Goal: Communication & Community: Answer question/provide support

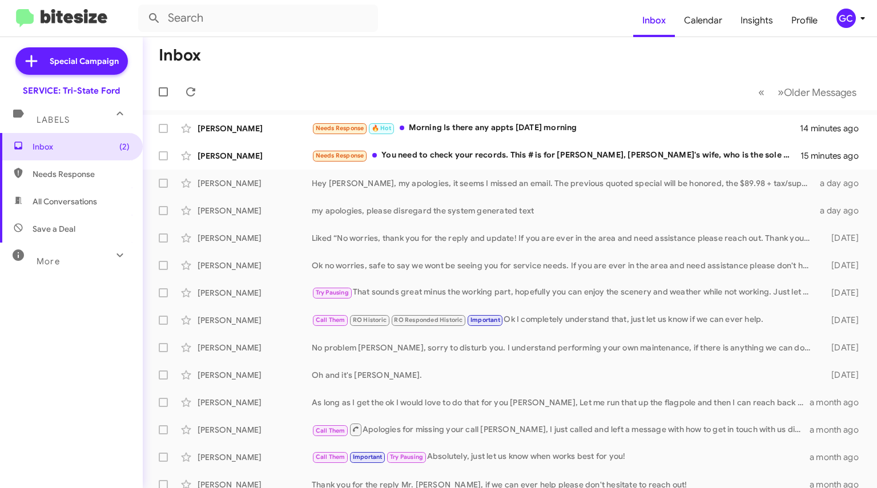
click at [420, 159] on div "Needs Response You need to check your records. This # is for [PERSON_NAME], [PE…" at bounding box center [556, 155] width 489 height 13
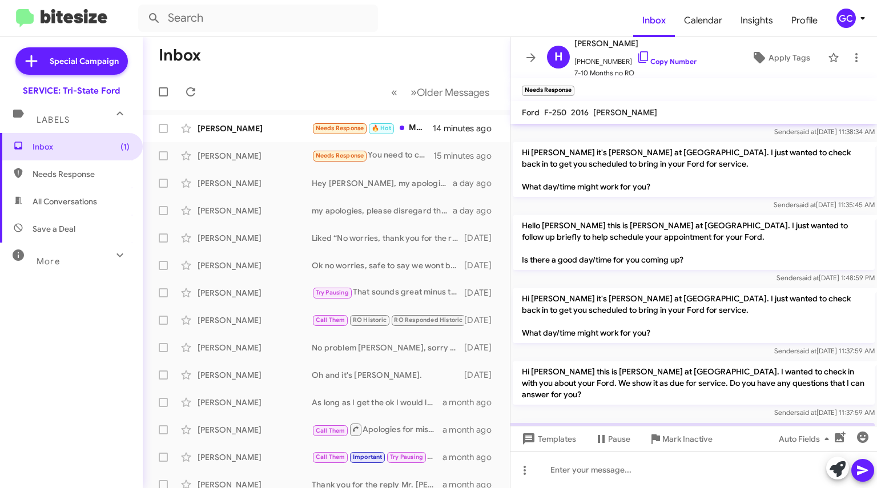
scroll to position [107, 0]
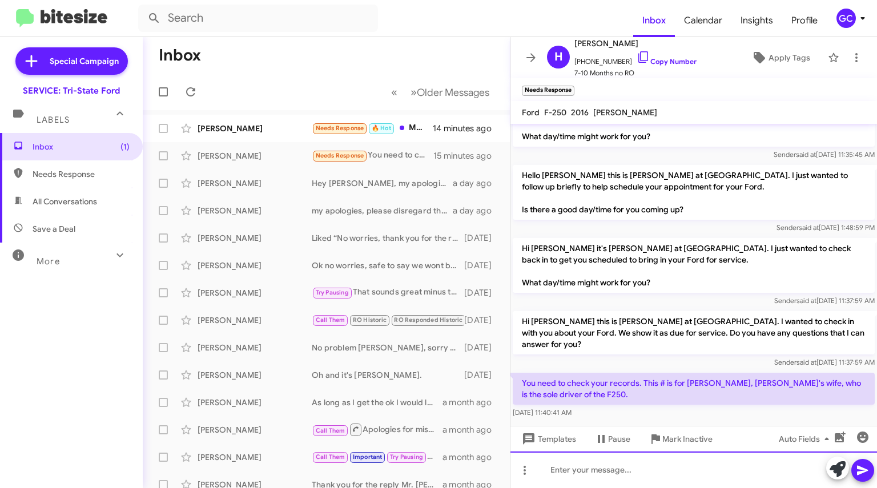
click at [611, 470] on div at bounding box center [694, 470] width 367 height 37
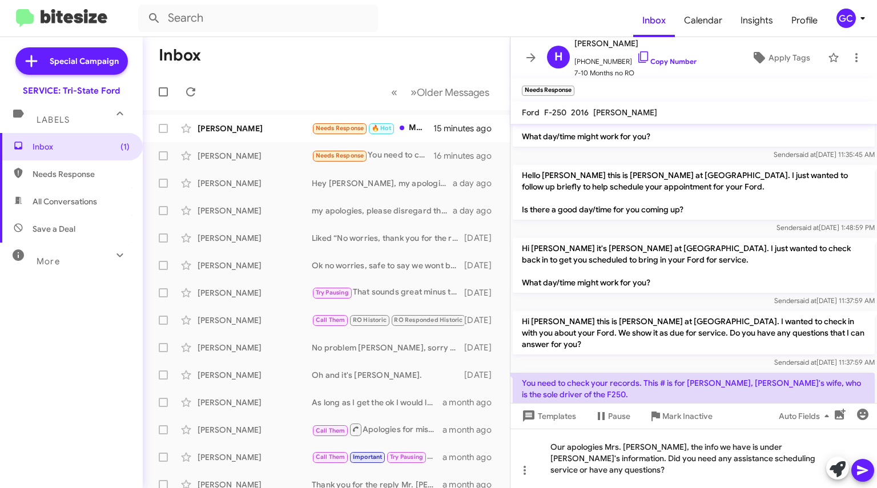
click at [867, 473] on icon at bounding box center [863, 471] width 14 height 14
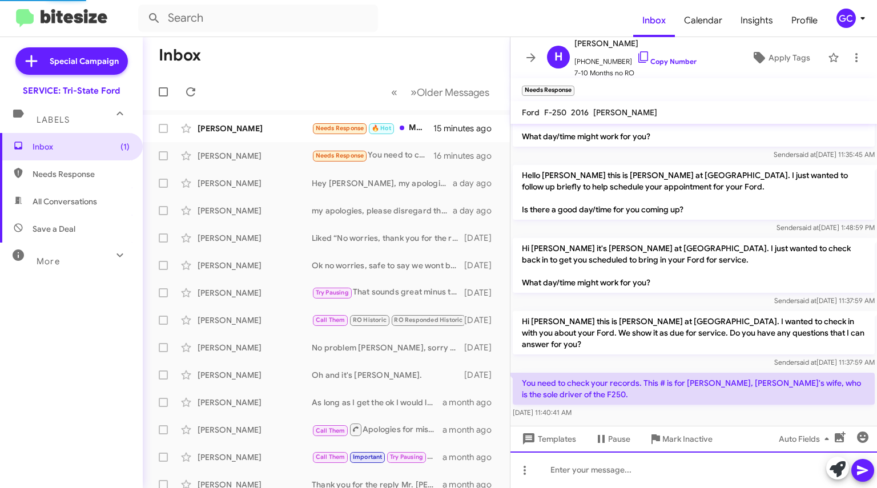
scroll to position [0, 0]
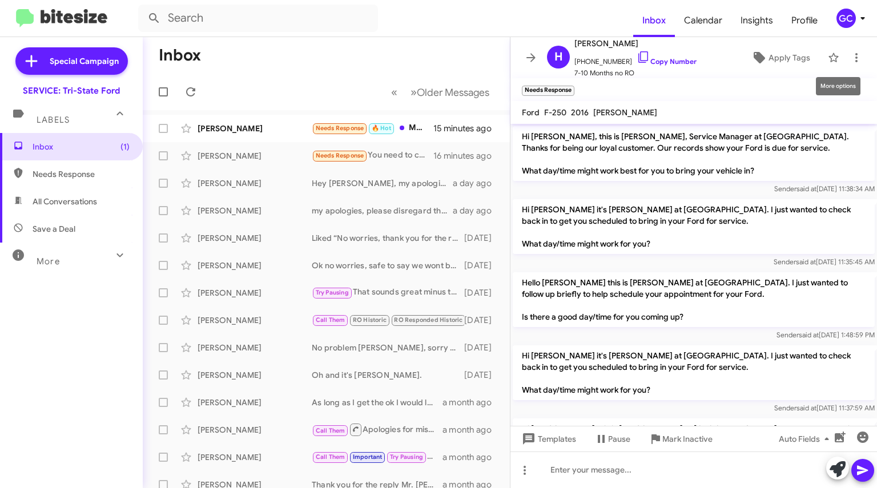
click at [850, 59] on icon at bounding box center [857, 58] width 14 height 14
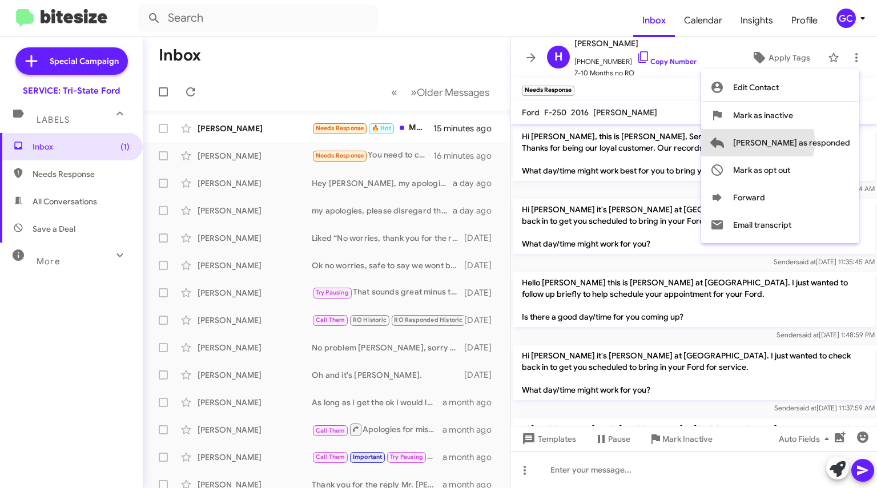
click at [789, 141] on span "Mark as responded" at bounding box center [791, 142] width 117 height 27
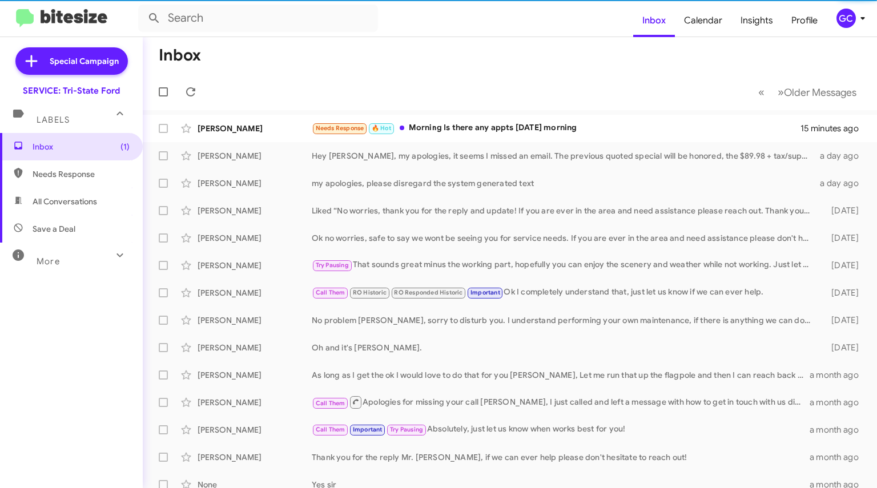
click at [472, 130] on div "Needs Response 🔥 Hot Morning Is there any appts this Friday morning" at bounding box center [556, 128] width 489 height 13
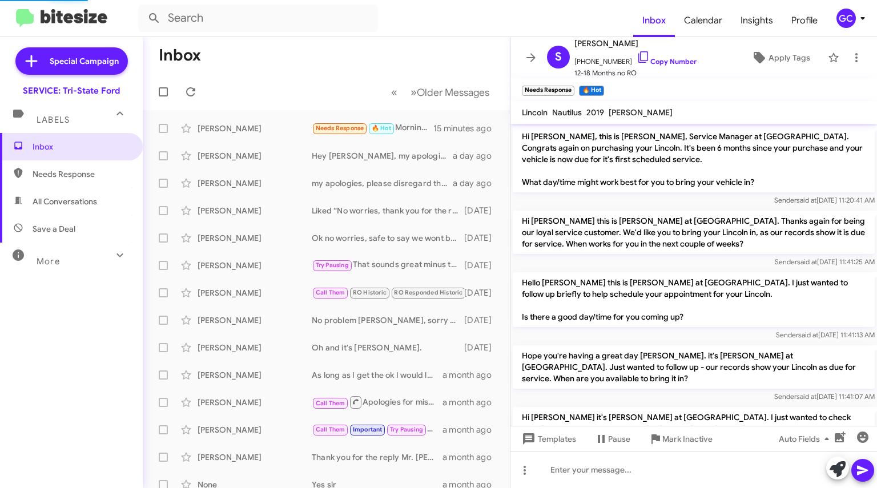
scroll to position [765, 0]
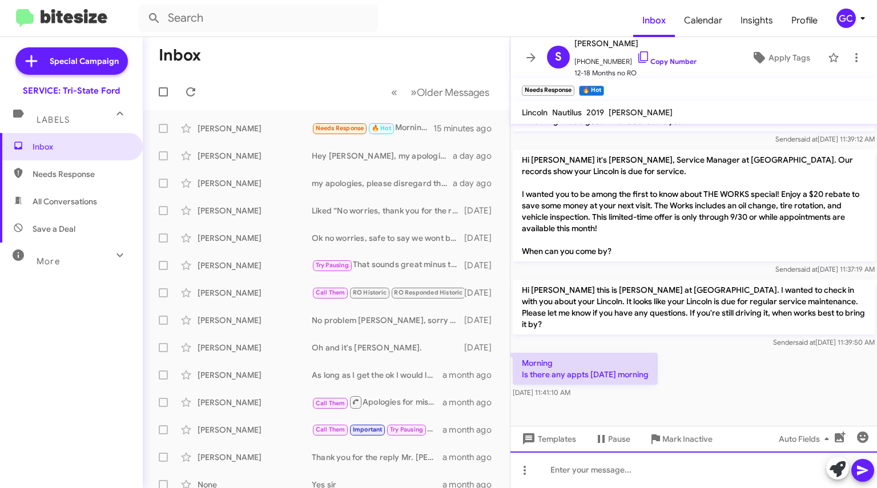
click at [586, 472] on div at bounding box center [694, 470] width 367 height 37
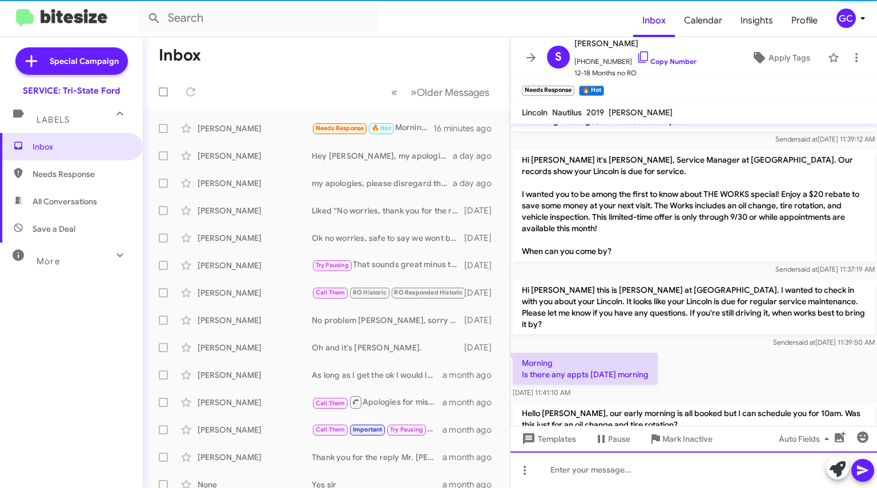
scroll to position [0, 0]
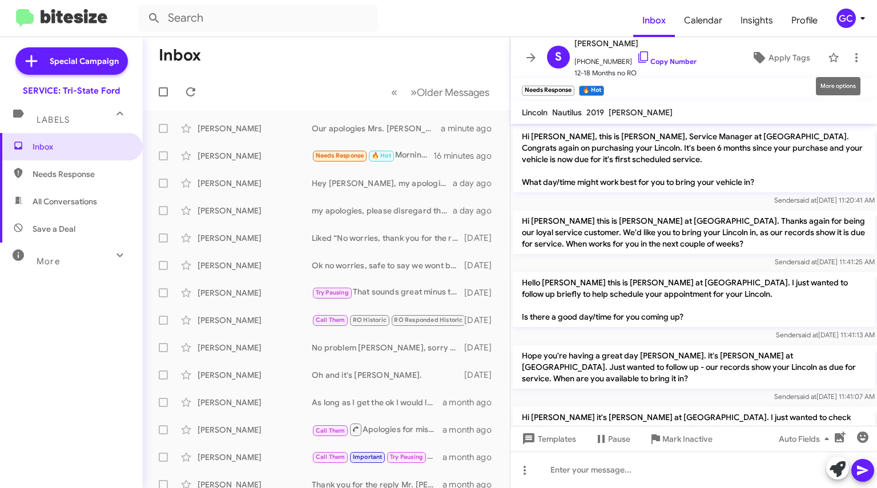
click at [852, 58] on icon at bounding box center [857, 58] width 14 height 14
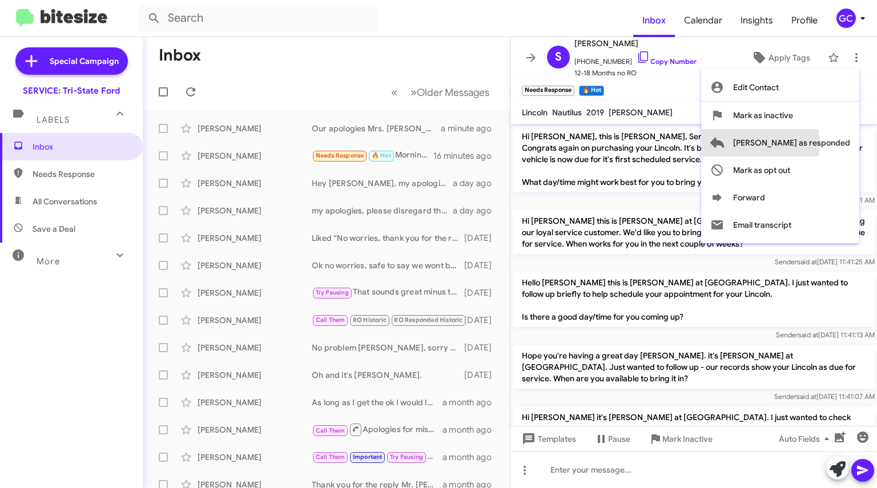
click at [806, 143] on span "Mark as responded" at bounding box center [791, 142] width 117 height 27
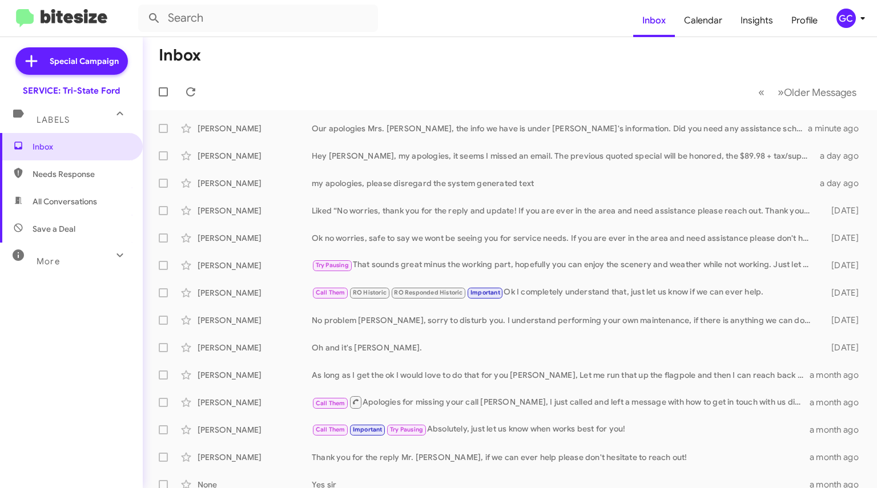
click at [468, 127] on div "Our apologies Mrs. Jessica, the info we have is under Harry's information. Did …" at bounding box center [560, 128] width 496 height 11
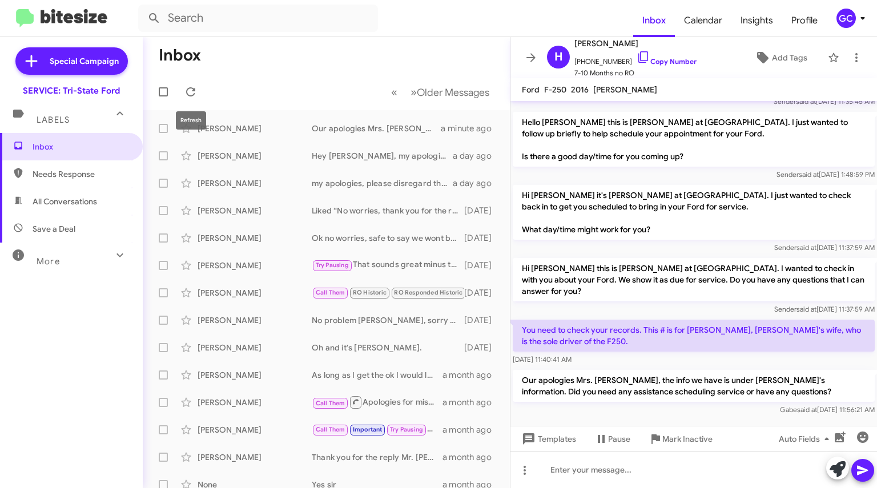
click at [187, 90] on icon at bounding box center [191, 92] width 14 height 14
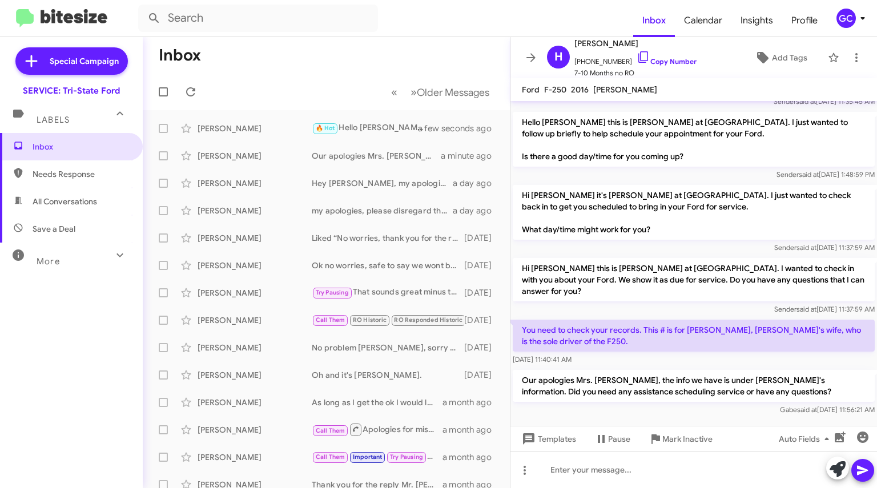
click at [536, 57] on icon at bounding box center [531, 58] width 14 height 14
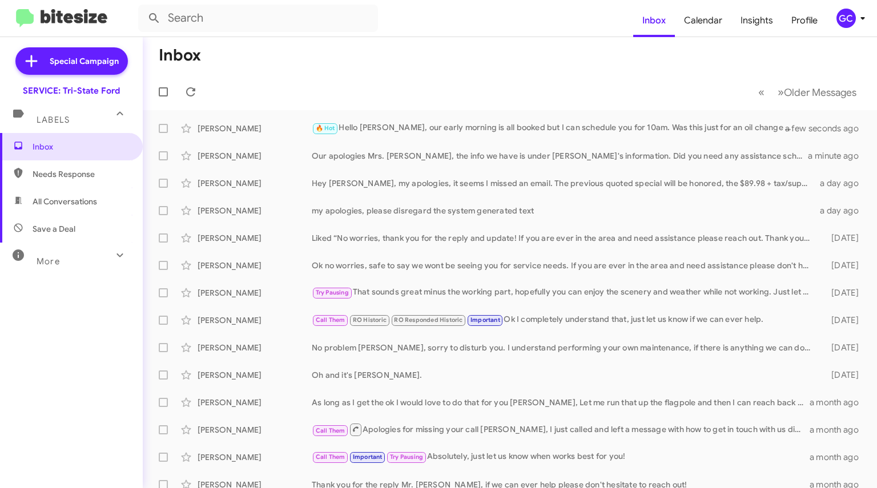
click at [419, 127] on div "🔥 Hot Hello Mrs. Walter, our early morning is all booked but I can schedule you…" at bounding box center [556, 128] width 488 height 13
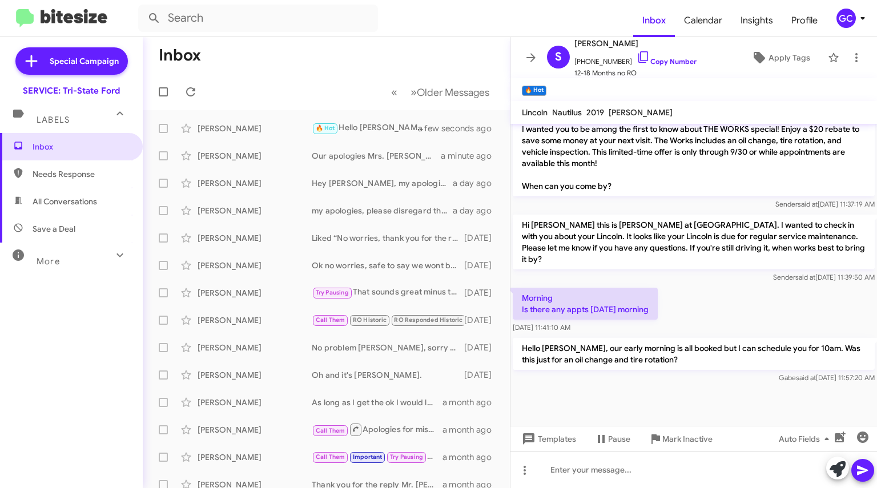
scroll to position [841, 0]
click at [530, 57] on icon at bounding box center [531, 57] width 9 height 9
